Goal: Information Seeking & Learning: Learn about a topic

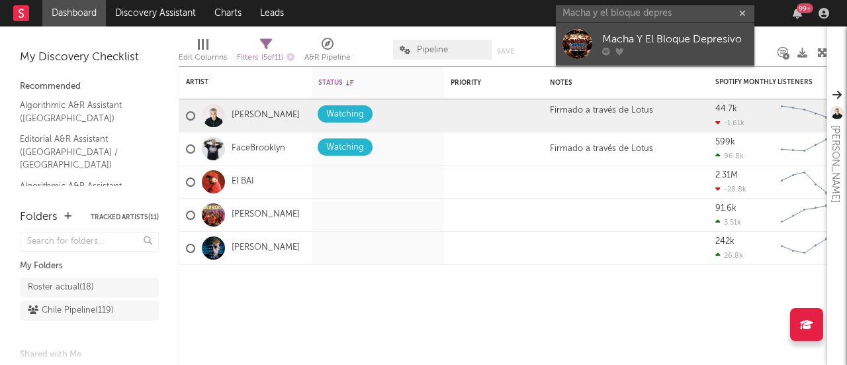
type input "Macha y el bloque depres"
click at [663, 32] on div "Macha Y El Bloque Depresivo" at bounding box center [675, 40] width 146 height 16
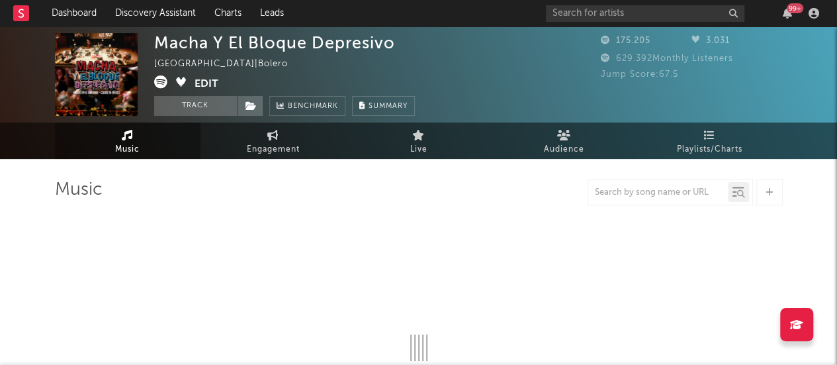
select select "6m"
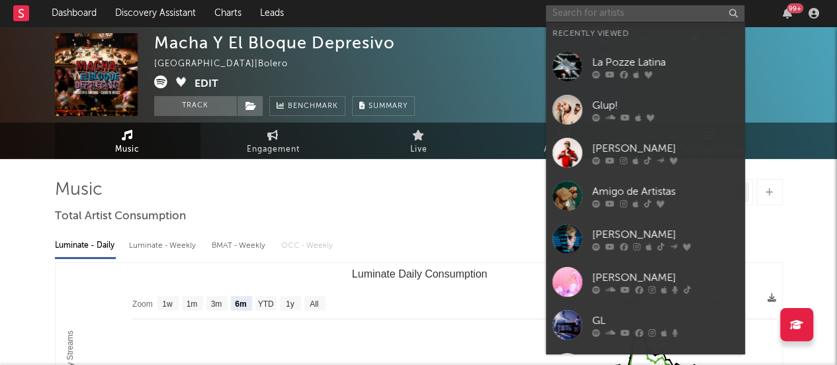
click at [643, 17] on input "text" at bounding box center [645, 13] width 198 height 17
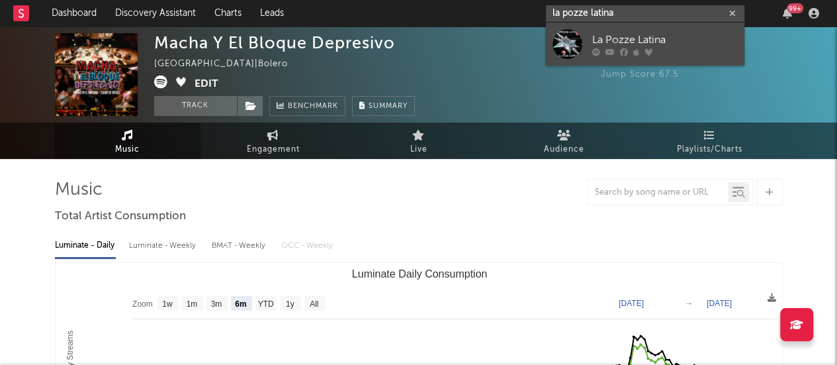
type input "la pozze latina"
click at [636, 37] on div "La Pozze Latina" at bounding box center [665, 40] width 146 height 16
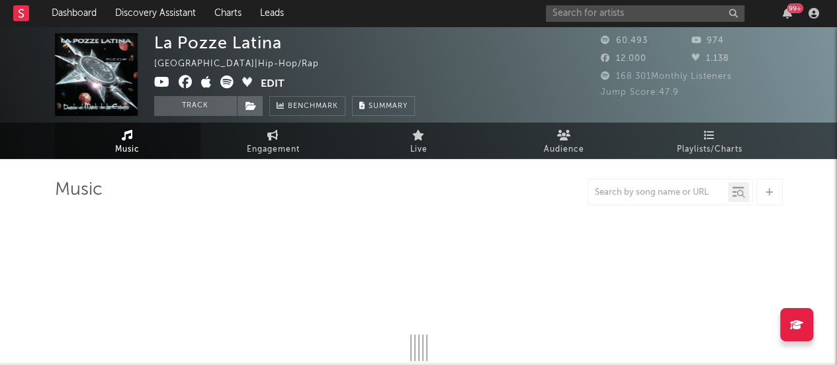
select select "6m"
